Goal: Information Seeking & Learning: Learn about a topic

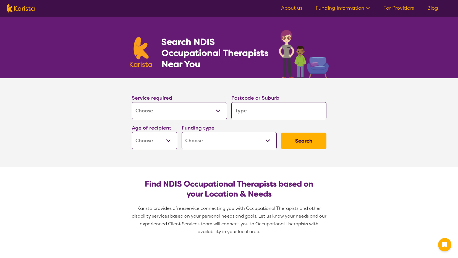
select select "[MEDICAL_DATA]"
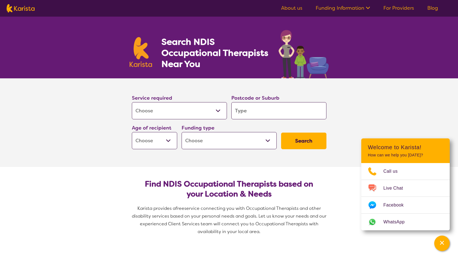
click at [253, 116] on input "search" at bounding box center [279, 110] width 95 height 17
type input "t"
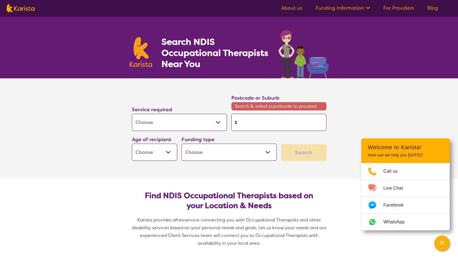
type input "to"
type input "toe"
type input "to"
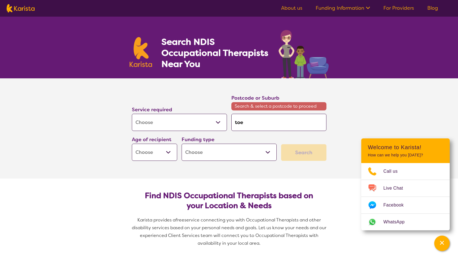
type input "to"
type input "tow"
type input "town"
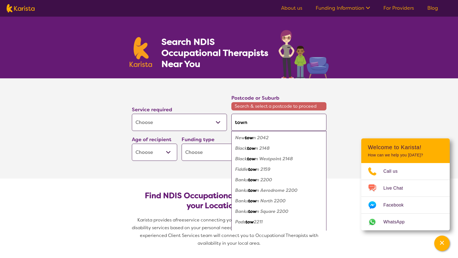
type input "towns"
type input "townsvi"
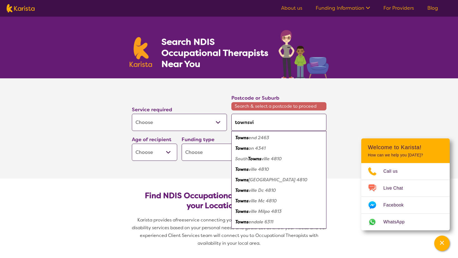
type input "townsvil"
type input "townsvill"
type input "[GEOGRAPHIC_DATA]"
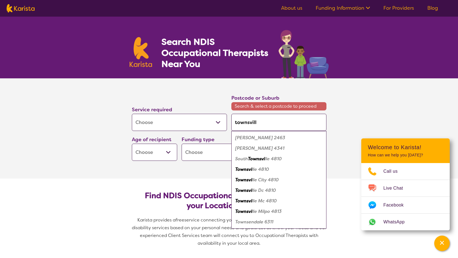
type input "[GEOGRAPHIC_DATA]"
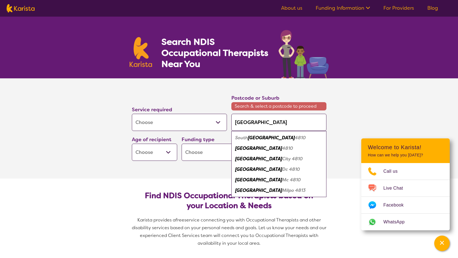
type input "[GEOGRAPHIC_DATA]"
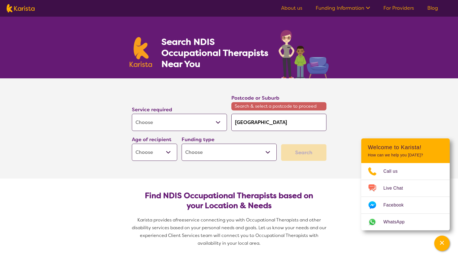
click at [167, 153] on select "Early Childhood - 0 to 9 Child - 10 to 11 Adolescent - 12 to 17 Adult - 18 to 6…" at bounding box center [154, 152] width 45 height 17
select select "AG"
click at [132, 144] on select "Early Childhood - 0 to 9 Child - 10 to 11 Adolescent - 12 to 17 Adult - 18 to 6…" at bounding box center [154, 152] width 45 height 17
select select "AG"
click at [271, 152] on select "Home Care Package (HCP) National Disability Insurance Scheme (NDIS) I don't know" at bounding box center [229, 152] width 95 height 17
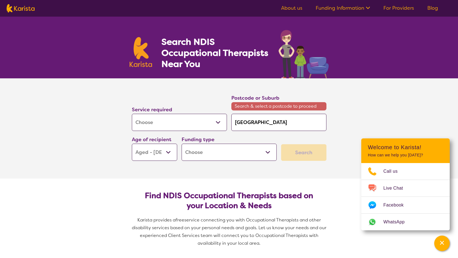
select select "i-don-t-know"
click at [182, 144] on select "Home Care Package (HCP) National Disability Insurance Scheme (NDIS) I don't know" at bounding box center [229, 152] width 95 height 17
select select "i-don-t-know"
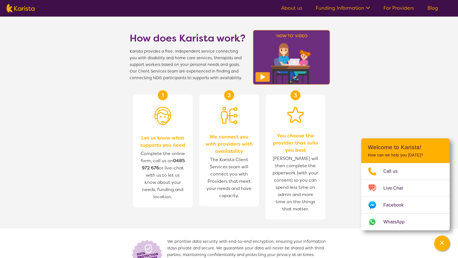
scroll to position [489, 0]
